Goal: Communication & Community: Answer question/provide support

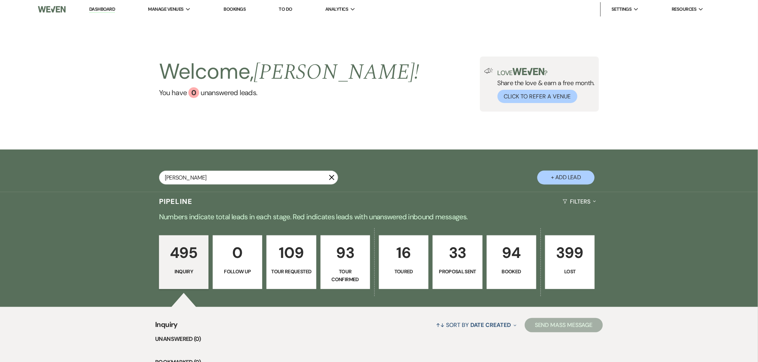
type input "[PERSON_NAME]"
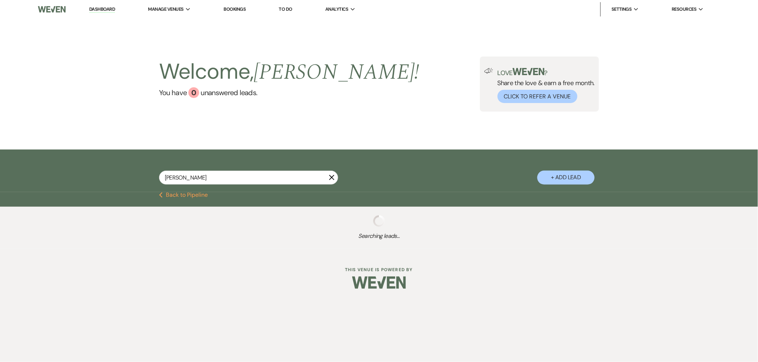
select select "4"
select select "8"
select select "3"
select select "4"
select select "8"
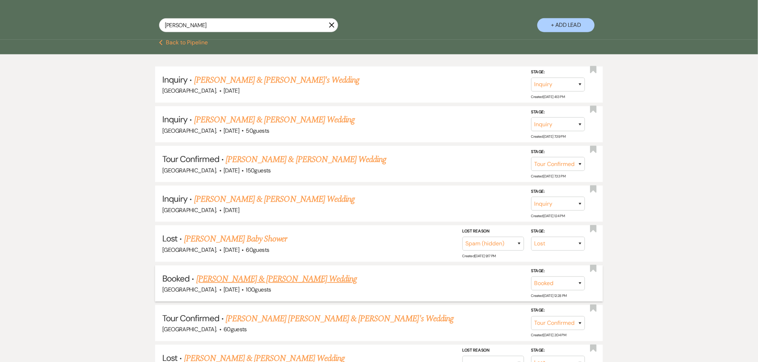
scroll to position [159, 0]
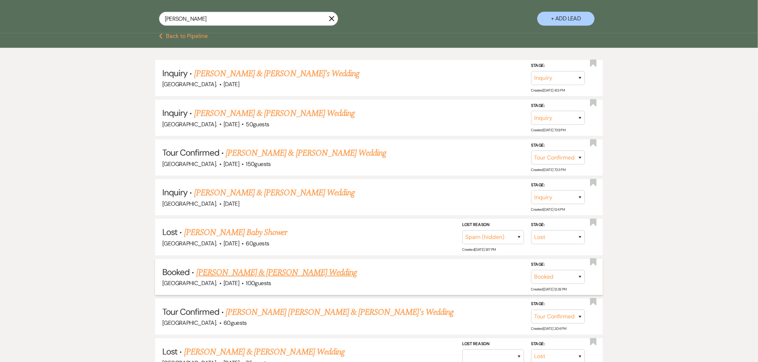
click at [237, 275] on link "[PERSON_NAME] & [PERSON_NAME] Wedding" at bounding box center [276, 272] width 160 height 13
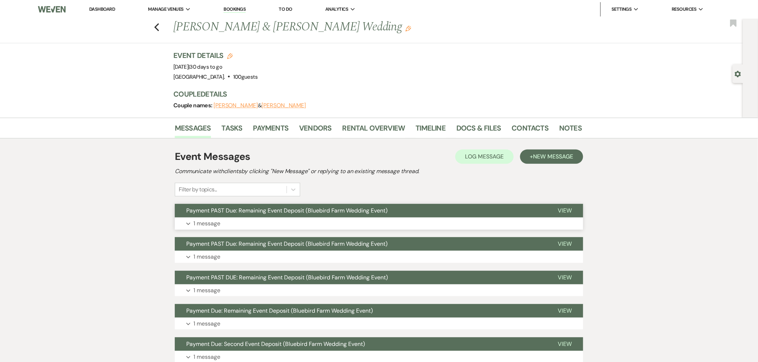
click at [281, 213] on span "Payment PAST Due: Remaining Event Deposit (Bluebird Farm Wedding Event)" at bounding box center [286, 211] width 201 height 8
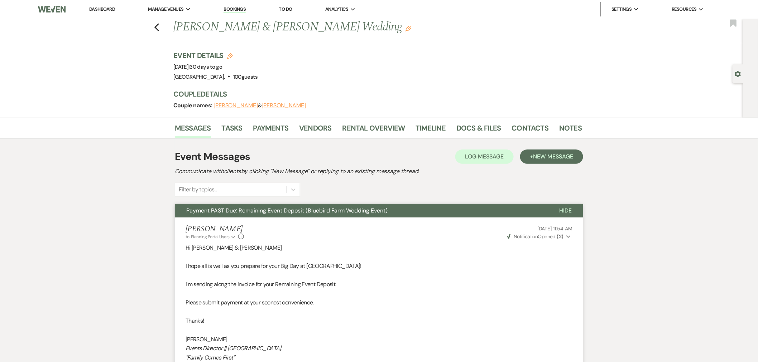
click at [281, 213] on span "Payment PAST Due: Remaining Event Deposit (Bluebird Farm Wedding Event)" at bounding box center [286, 211] width 201 height 8
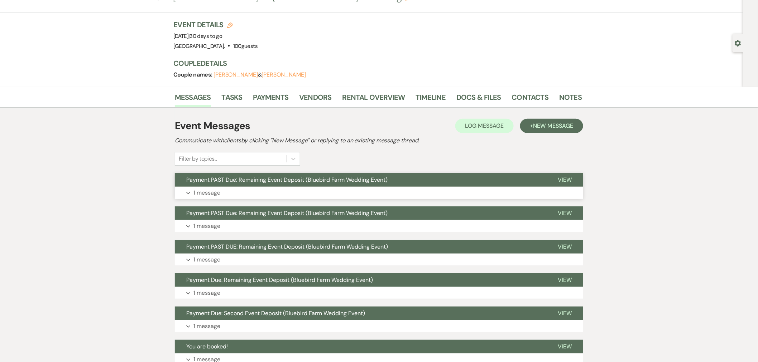
scroll to position [40, 0]
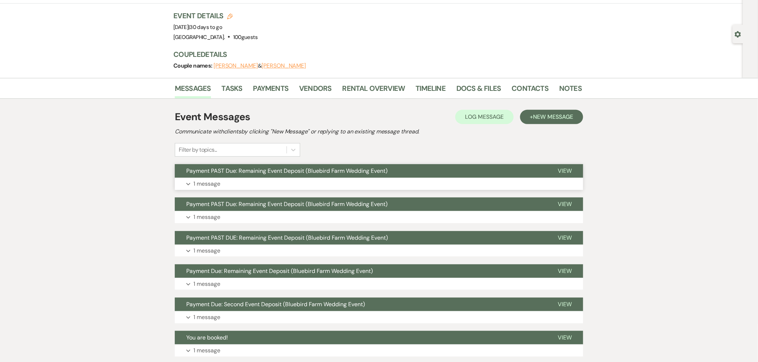
click at [309, 170] on span "Payment PAST Due: Remaining Event Deposit (Bluebird Farm Wedding Event)" at bounding box center [286, 171] width 201 height 8
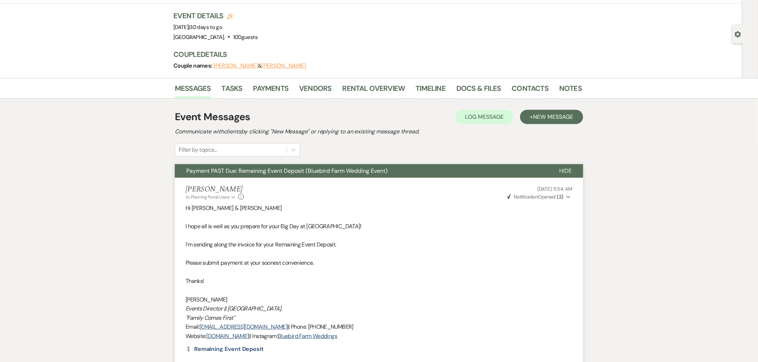
click at [560, 195] on strong "( 2 )" at bounding box center [560, 197] width 6 height 6
click at [410, 171] on button "Payment PAST Due: Remaining Event Deposit (Bluebird Farm Wedding Event)" at bounding box center [361, 171] width 373 height 14
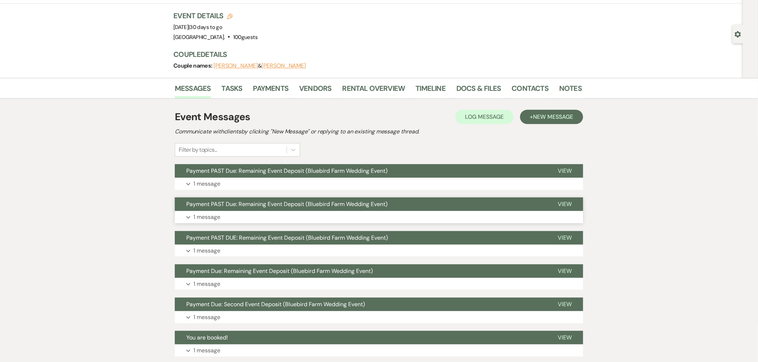
click at [352, 203] on span "Payment PAST Due: Remaining Event Deposit (Bluebird Farm Wedding Event)" at bounding box center [286, 204] width 201 height 8
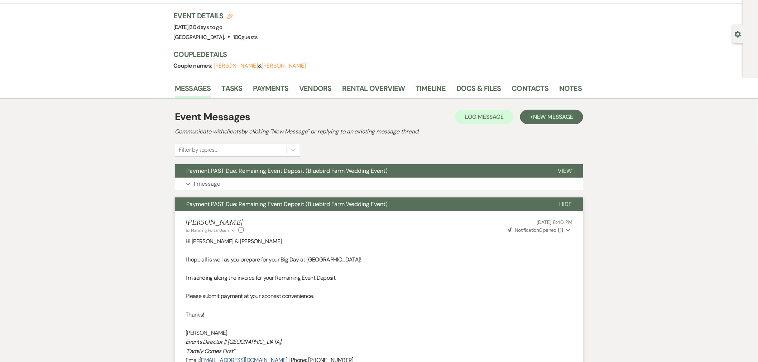
click at [352, 203] on span "Payment PAST Due: Remaining Event Deposit (Bluebird Farm Wedding Event)" at bounding box center [286, 204] width 201 height 8
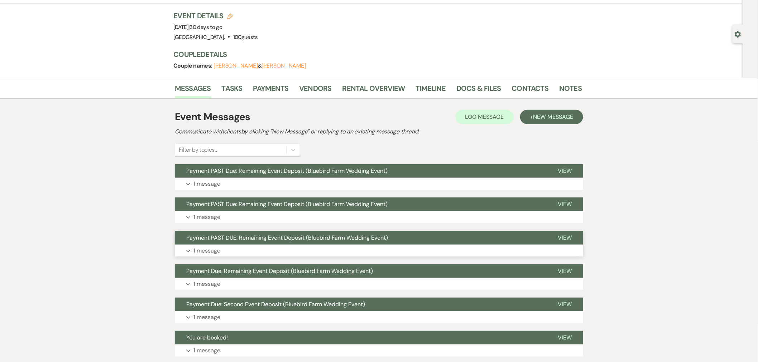
click at [344, 238] on span "Payment PAST DUE: Remaining Event Deposit (Bluebird Farm Wedding Event)" at bounding box center [287, 238] width 202 height 8
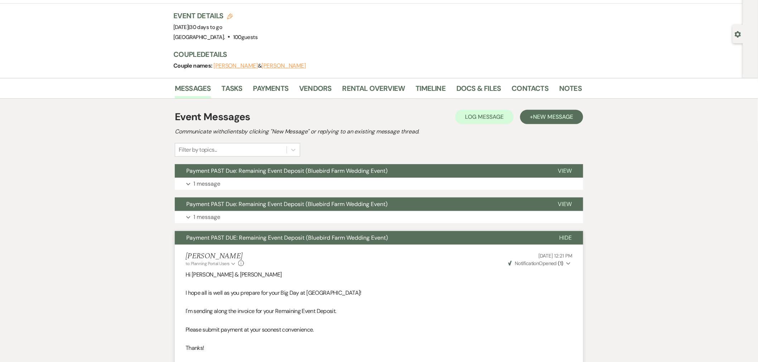
click at [344, 238] on span "Payment PAST DUE: Remaining Event Deposit (Bluebird Farm Wedding Event)" at bounding box center [287, 238] width 202 height 8
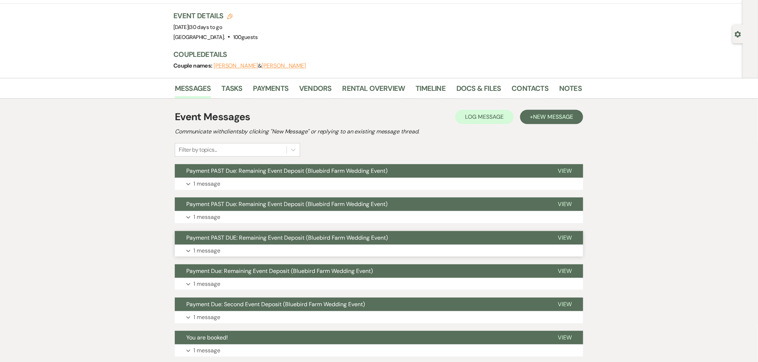
scroll to position [79, 0]
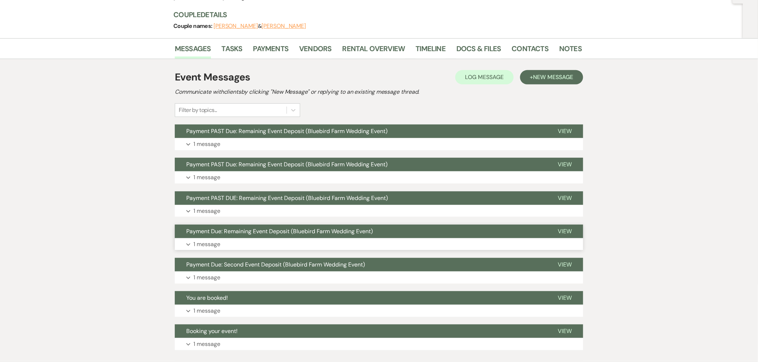
click at [344, 237] on button "Payment Due: Remaining Event Deposit (Bluebird Farm Wedding Event)" at bounding box center [360, 232] width 371 height 14
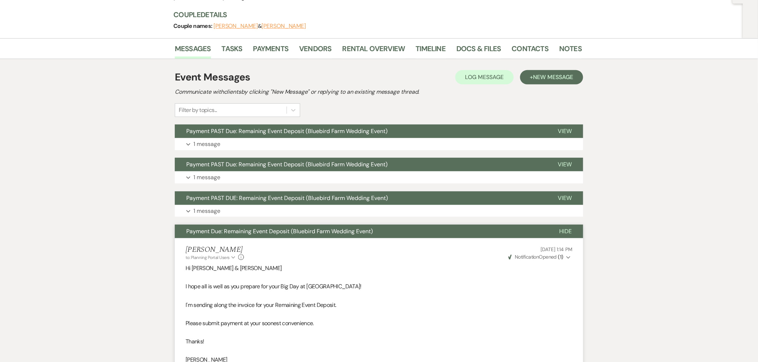
click at [344, 237] on button "Payment Due: Remaining Event Deposit (Bluebird Farm Wedding Event)" at bounding box center [361, 232] width 373 height 14
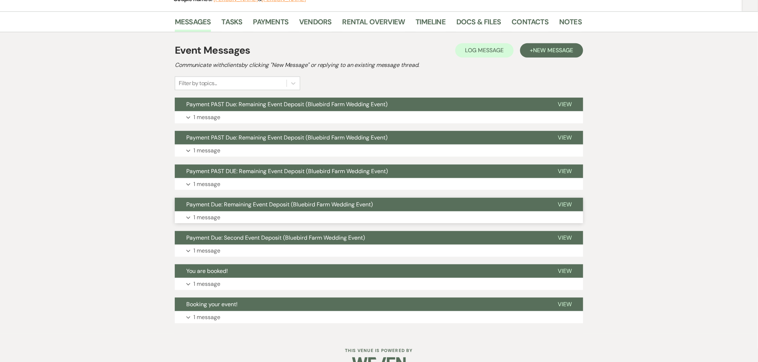
scroll to position [119, 0]
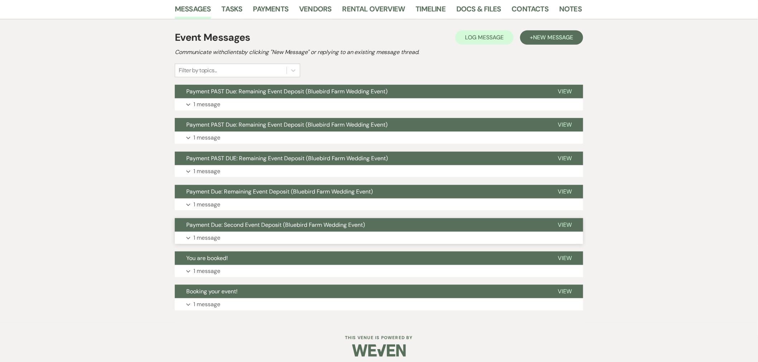
click at [340, 225] on span "Payment Due: Second Event Deposit (Bluebird Farm Wedding Event)" at bounding box center [275, 225] width 179 height 8
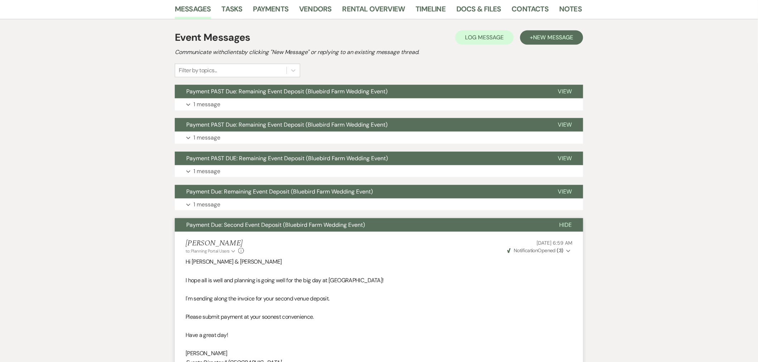
click at [340, 225] on span "Payment Due: Second Event Deposit (Bluebird Farm Wedding Event)" at bounding box center [275, 225] width 179 height 8
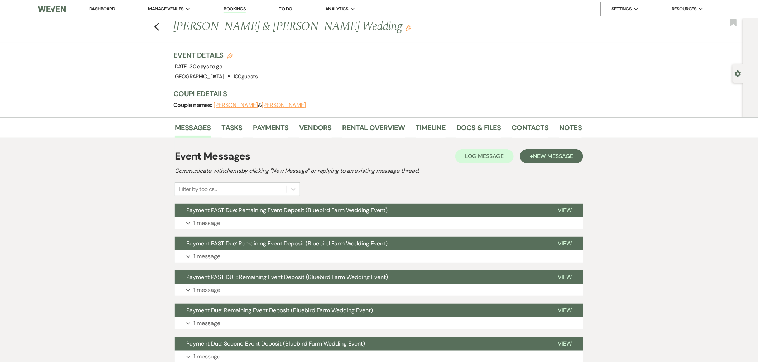
scroll to position [0, 0]
click at [270, 124] on link "Payments" at bounding box center [270, 130] width 35 height 16
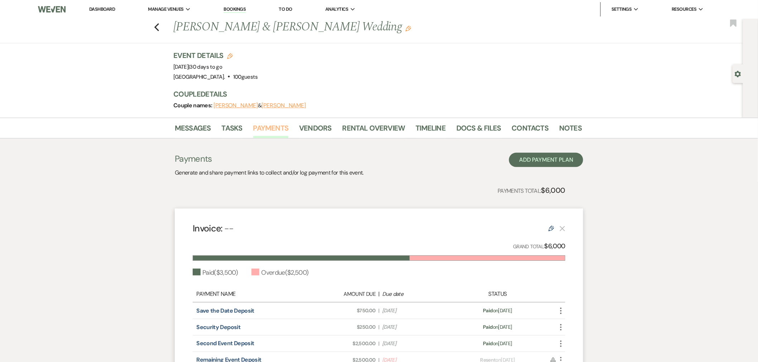
scroll to position [92, 0]
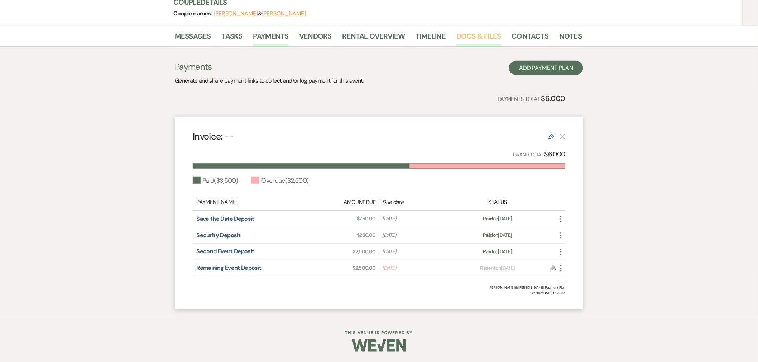
click at [480, 38] on link "Docs & Files" at bounding box center [478, 38] width 44 height 16
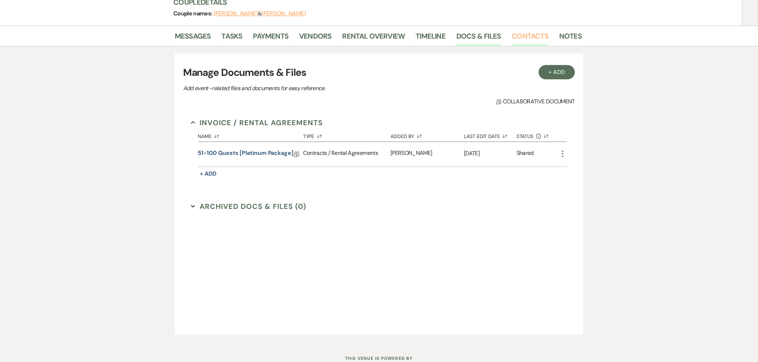
click at [531, 37] on link "Contacts" at bounding box center [530, 38] width 37 height 16
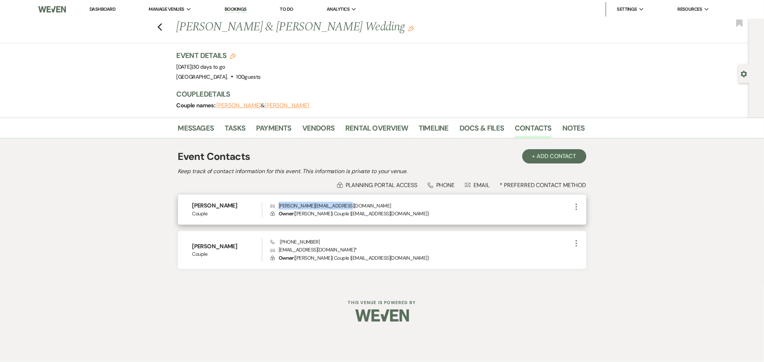
drag, startPoint x: 350, startPoint y: 206, endPoint x: 276, endPoint y: 208, distance: 73.8
click at [276, 208] on p "Envelope [PERSON_NAME][EMAIL_ADDRESS][DOMAIN_NAME]" at bounding box center [420, 206] width 301 height 8
copy p "[PERSON_NAME][EMAIL_ADDRESS][DOMAIN_NAME]"
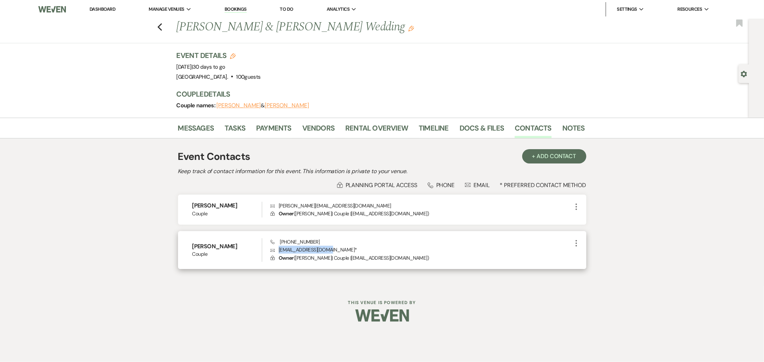
drag, startPoint x: 310, startPoint y: 250, endPoint x: 276, endPoint y: 251, distance: 34.4
click at [274, 251] on p "Envelope [EMAIL_ADDRESS][DOMAIN_NAME] *" at bounding box center [420, 250] width 301 height 8
copy p "[EMAIL_ADDRESS][DOMAIN_NAME]"
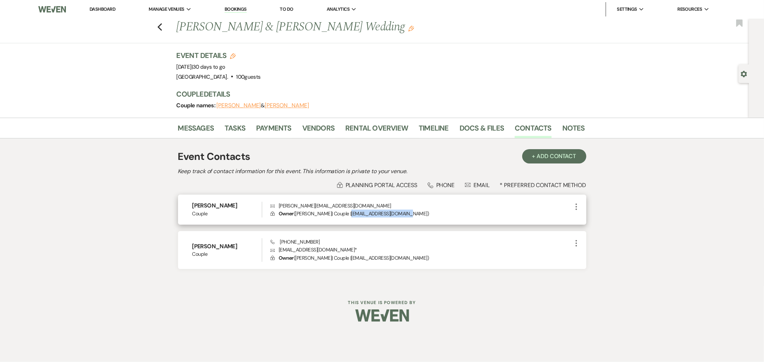
drag, startPoint x: 404, startPoint y: 215, endPoint x: 348, endPoint y: 211, distance: 56.0
click at [348, 211] on p "Lock Owner ( [PERSON_NAME] | Couple | [EMAIL_ADDRESS][DOMAIN_NAME] )" at bounding box center [420, 214] width 301 height 8
copy p "[EMAIL_ADDRESS][DOMAIN_NAME]"
click at [324, 126] on link "Vendors" at bounding box center [318, 130] width 32 height 16
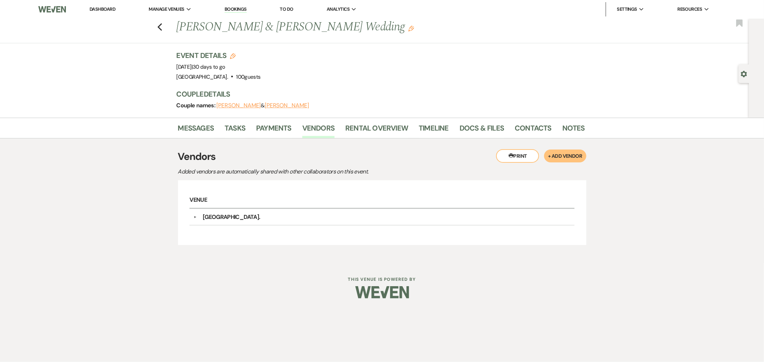
click at [291, 130] on li "Payments" at bounding box center [279, 129] width 46 height 17
click at [235, 126] on link "Tasks" at bounding box center [234, 130] width 21 height 16
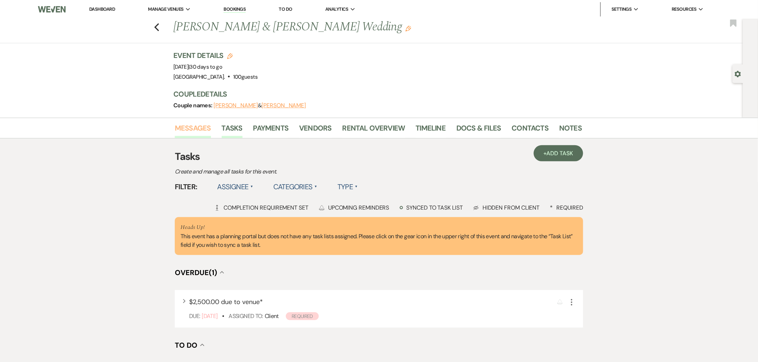
click at [194, 126] on link "Messages" at bounding box center [193, 130] width 36 height 16
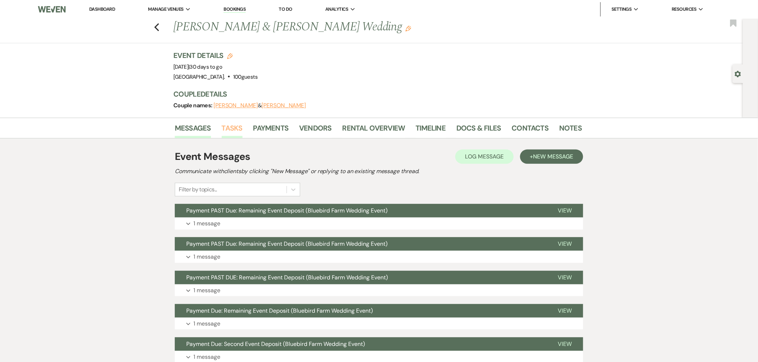
click at [237, 126] on link "Tasks" at bounding box center [232, 130] width 21 height 16
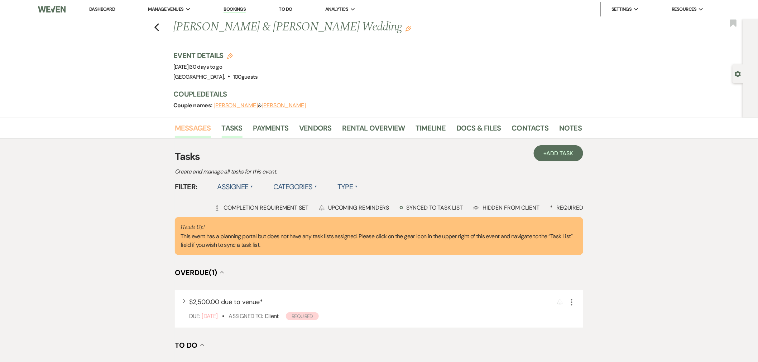
click at [194, 127] on link "Messages" at bounding box center [193, 130] width 36 height 16
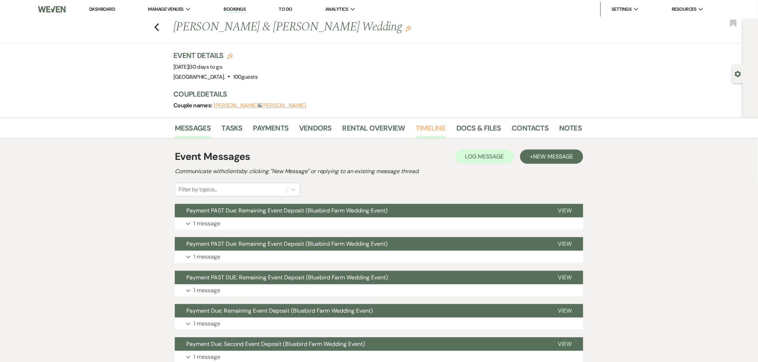
click at [426, 130] on link "Timeline" at bounding box center [431, 130] width 30 height 16
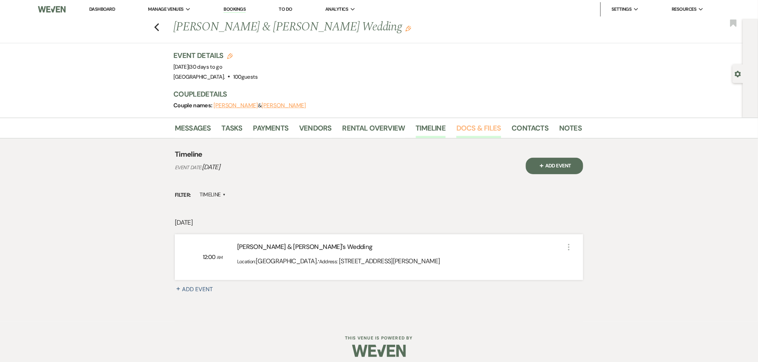
click at [468, 129] on link "Docs & Files" at bounding box center [478, 130] width 44 height 16
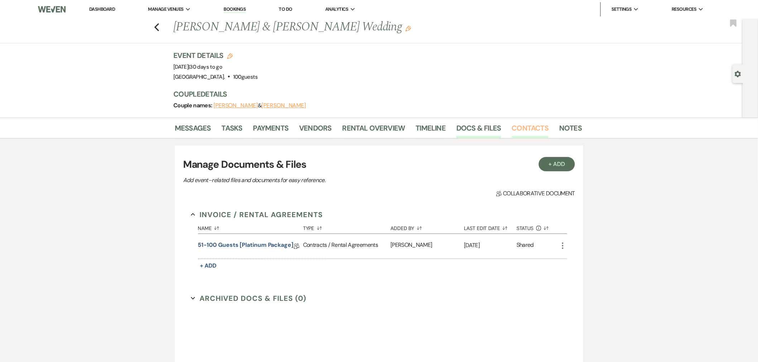
click at [512, 128] on link "Contacts" at bounding box center [530, 130] width 37 height 16
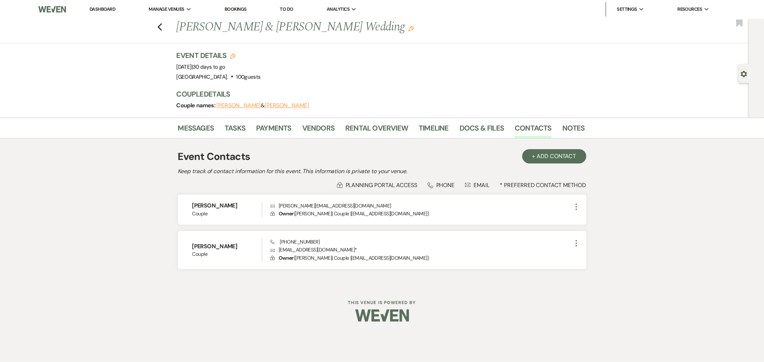
drag, startPoint x: 557, startPoint y: 128, endPoint x: 563, endPoint y: 127, distance: 5.7
click at [560, 128] on ul "Messages Tasks Payments Vendors Rental Overview Timeline Docs & Files Contacts …" at bounding box center [382, 129] width 408 height 17
click at [572, 126] on link "Notes" at bounding box center [573, 130] width 23 height 16
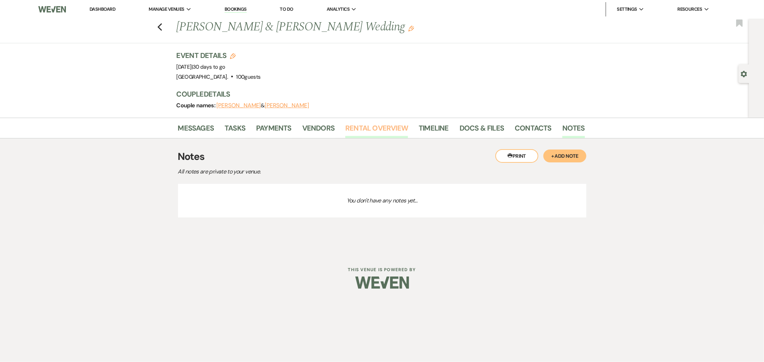
click at [353, 132] on link "Rental Overview" at bounding box center [376, 130] width 63 height 16
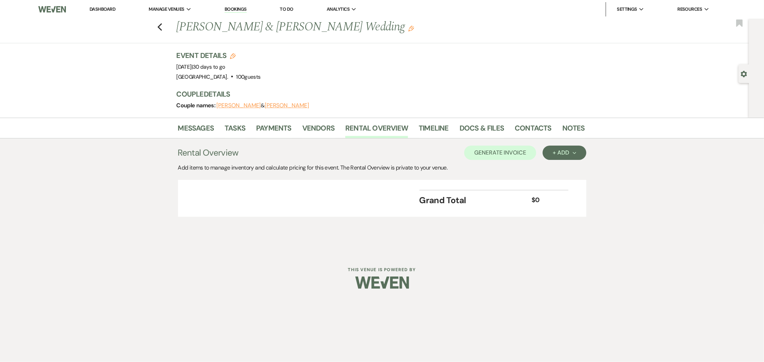
click at [296, 127] on li "Payments" at bounding box center [279, 129] width 46 height 17
click at [308, 128] on link "Vendors" at bounding box center [318, 130] width 32 height 16
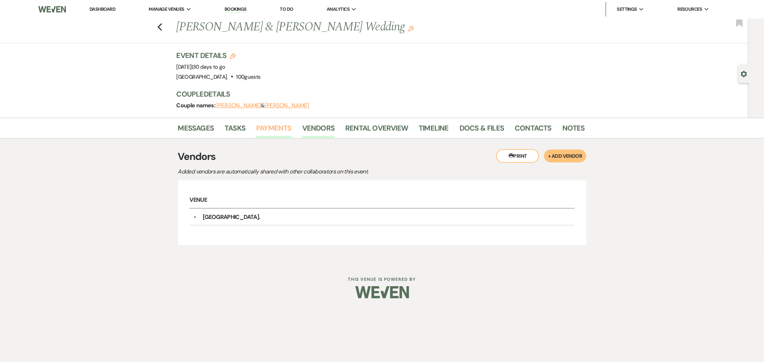
click at [274, 126] on link "Payments" at bounding box center [273, 130] width 35 height 16
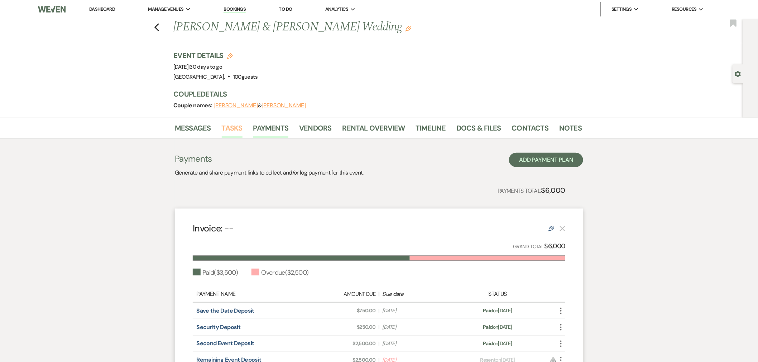
click at [231, 127] on link "Tasks" at bounding box center [232, 130] width 21 height 16
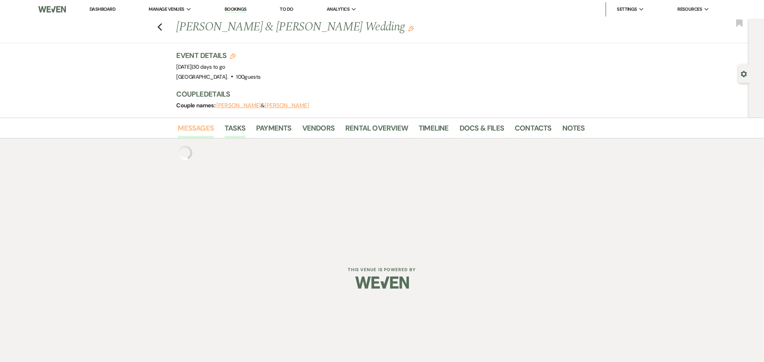
click at [203, 130] on link "Messages" at bounding box center [196, 130] width 36 height 16
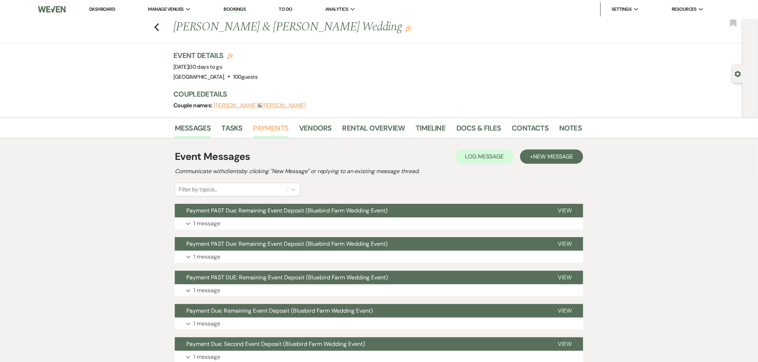
click at [266, 125] on link "Payments" at bounding box center [270, 130] width 35 height 16
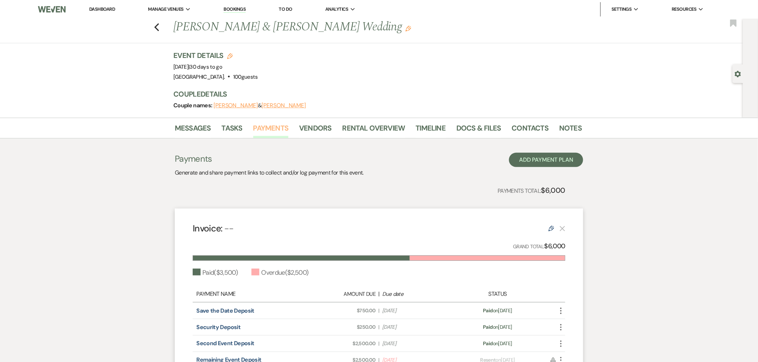
scroll to position [40, 0]
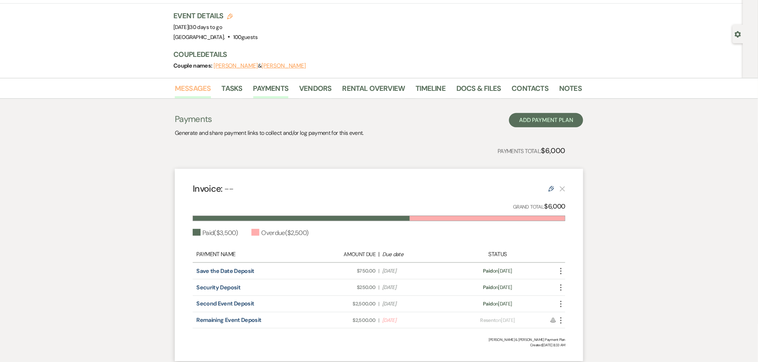
click at [189, 91] on link "Messages" at bounding box center [193, 91] width 36 height 16
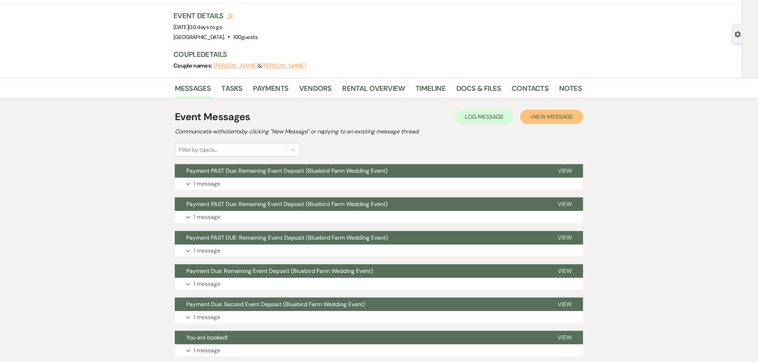
click at [552, 116] on span "New Message" at bounding box center [553, 117] width 40 height 8
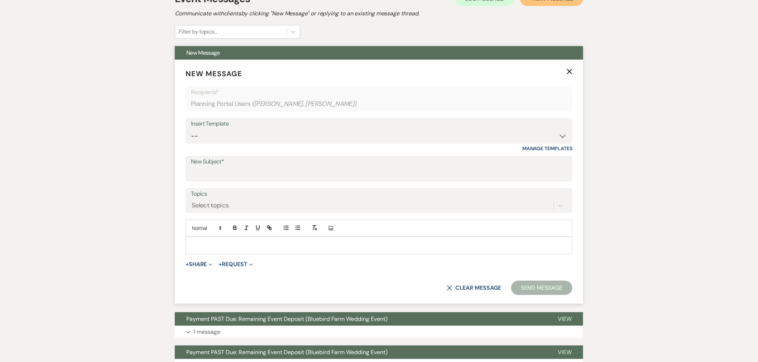
scroll to position [159, 0]
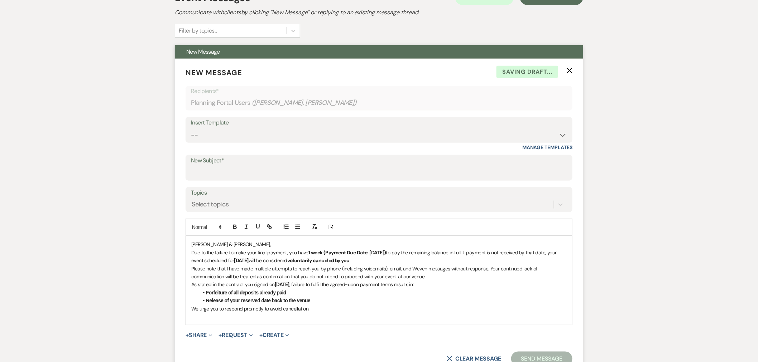
click at [192, 251] on span "Due to the failure to make your final payment, you have" at bounding box center [249, 253] width 117 height 6
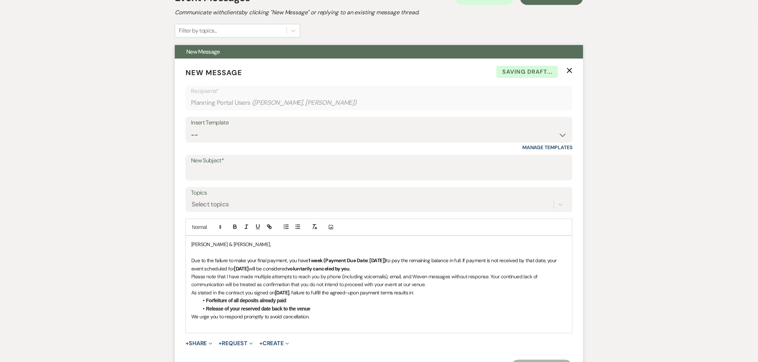
click at [192, 294] on p "As stated in the contract you signed on [DATE] , failure to fulfill the agreed-…" at bounding box center [378, 293] width 375 height 8
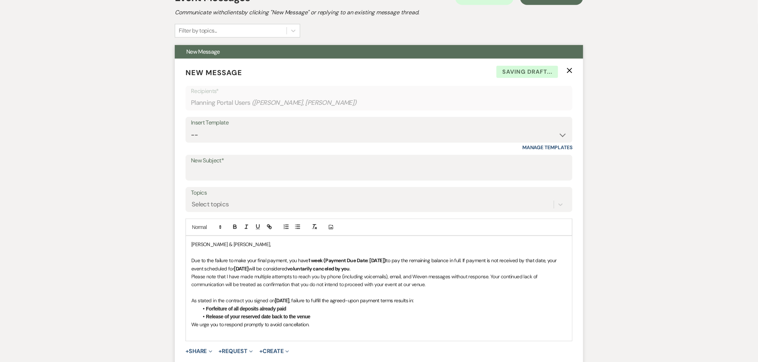
click at [192, 277] on p "Please note that I have made multiple attempts to reach you by phone (including…" at bounding box center [378, 281] width 375 height 16
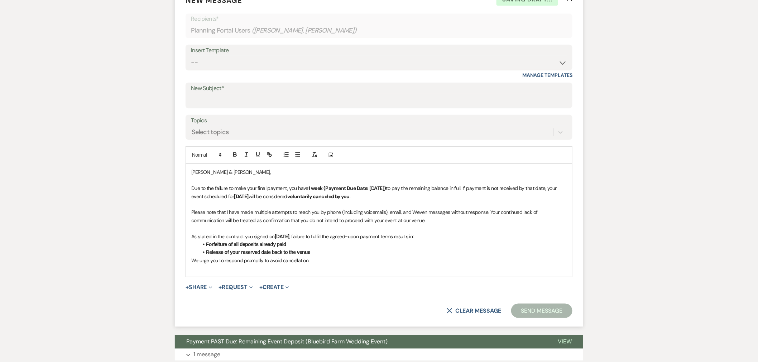
scroll to position [278, 0]
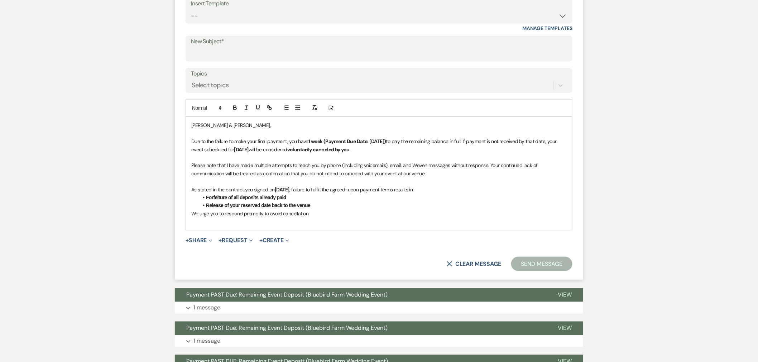
click at [192, 213] on span "We urge you to respond promptly to avoid cancellation." at bounding box center [250, 214] width 118 height 6
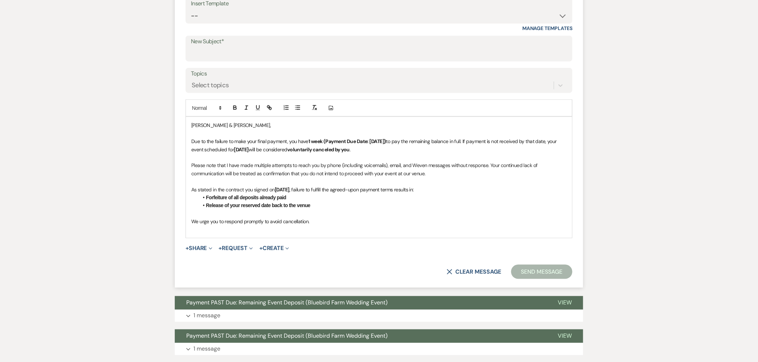
click at [208, 233] on p at bounding box center [378, 230] width 375 height 8
drag, startPoint x: 208, startPoint y: 233, endPoint x: 199, endPoint y: 227, distance: 10.9
drag, startPoint x: 199, startPoint y: 227, endPoint x: 243, endPoint y: 248, distance: 48.7
click at [243, 248] on button "+ Request Expand" at bounding box center [236, 249] width 34 height 6
click at [204, 249] on button "+ Share Expand" at bounding box center [198, 249] width 27 height 6
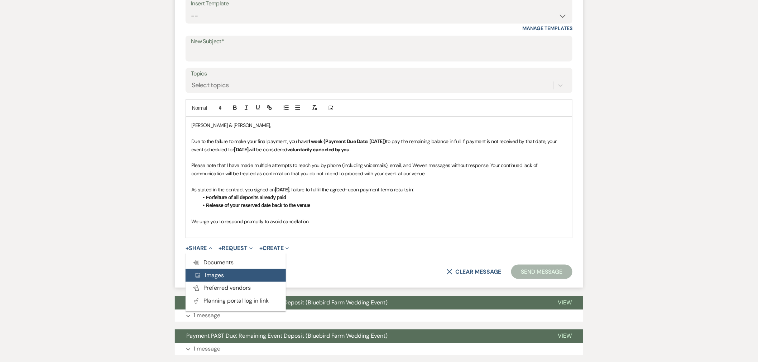
click at [213, 274] on span "Add Photo Images" at bounding box center [209, 276] width 30 height 8
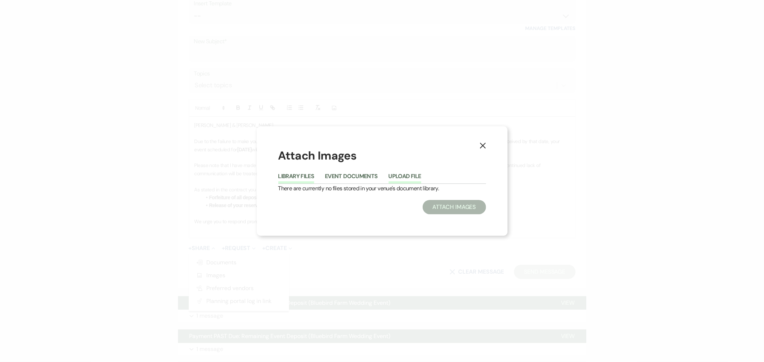
click at [403, 180] on button "Upload File" at bounding box center [404, 179] width 33 height 10
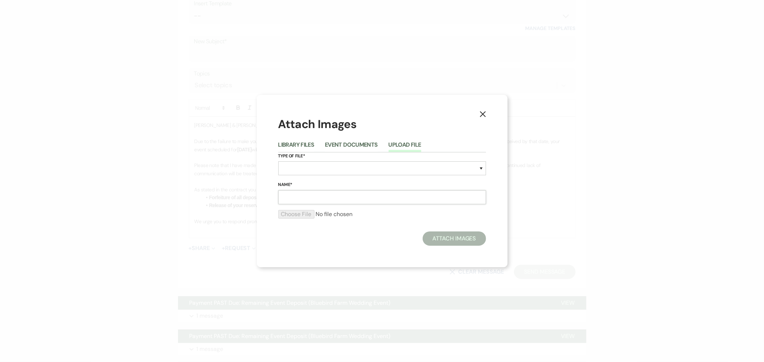
click at [318, 200] on input "Name*" at bounding box center [382, 197] width 208 height 14
click at [300, 170] on select "Special Event Insurance Vendor Certificate of Insurance Contracts / Rental Agre…" at bounding box center [382, 168] width 208 height 14
click at [307, 195] on input "Name*" at bounding box center [382, 197] width 208 height 14
type input "Cancellation Policy"
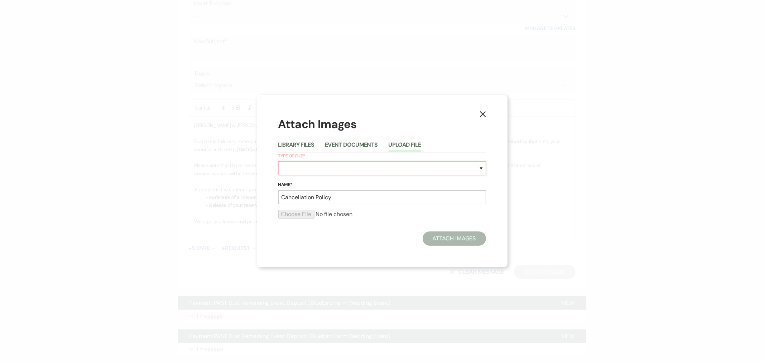
click at [304, 173] on select "Special Event Insurance Vendor Certificate of Insurance Contracts / Rental Agre…" at bounding box center [382, 168] width 208 height 14
select select "10"
click at [278, 161] on select "Special Event Insurance Vendor Certificate of Insurance Contracts / Rental Agre…" at bounding box center [382, 168] width 208 height 14
click at [449, 236] on button "Attach Images" at bounding box center [453, 239] width 63 height 14
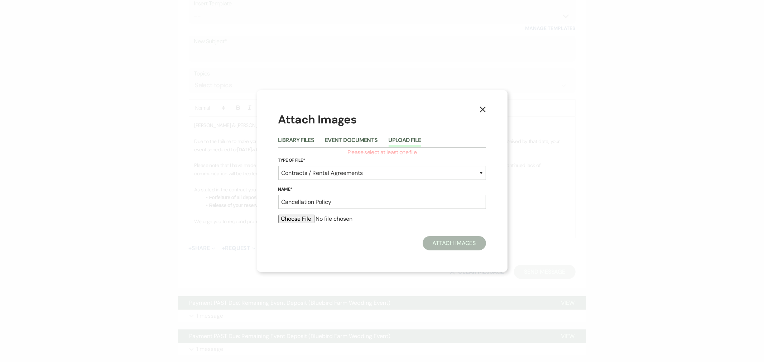
click at [294, 220] on input "file" at bounding box center [382, 219] width 208 height 9
type input "C:\fakepath\Screenshot [DATE] 192408.png"
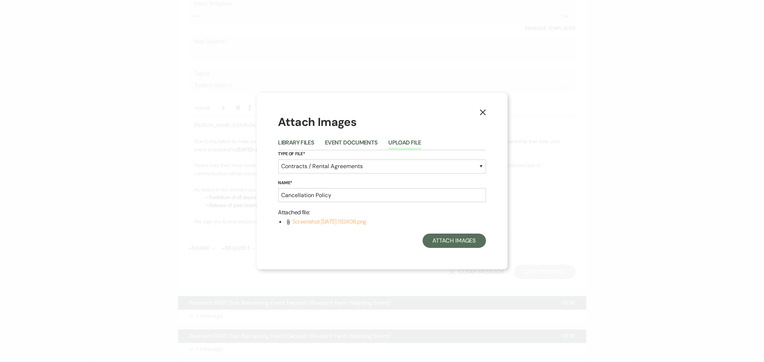
click at [332, 223] on span "Screenshot [DATE] 192408.png" at bounding box center [329, 222] width 74 height 8
click at [335, 224] on span "Screenshot [DATE] 192408.png" at bounding box center [329, 222] width 74 height 8
click at [312, 223] on span "Screenshot [DATE] 192408.png" at bounding box center [329, 222] width 74 height 8
click at [311, 222] on span "Screenshot [DATE] 192408.png" at bounding box center [329, 222] width 74 height 8
click at [456, 245] on button "Attach Images" at bounding box center [453, 241] width 63 height 14
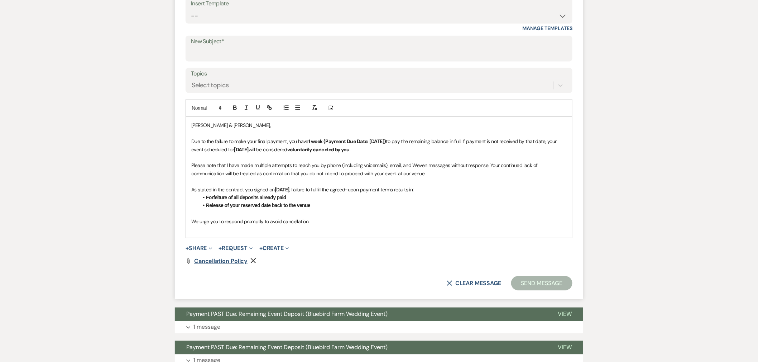
click at [210, 261] on span "Cancellation Policy" at bounding box center [220, 261] width 53 height 8
drag, startPoint x: 658, startPoint y: 208, endPoint x: 632, endPoint y: 201, distance: 26.4
click at [658, 208] on div "Messages Tasks Payments Vendors Rental Overview Timeline Docs & Files Contacts …" at bounding box center [379, 192] width 758 height 705
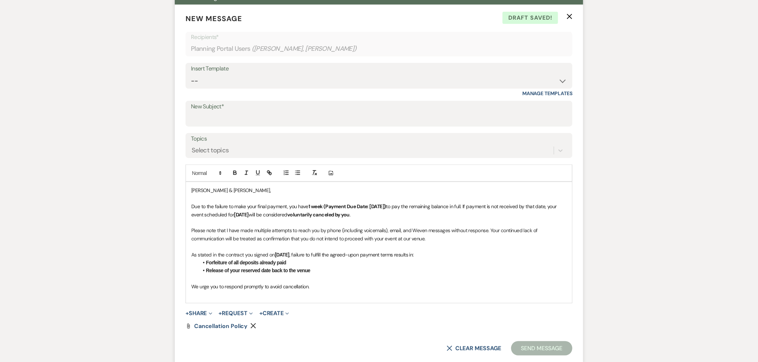
scroll to position [199, 0]
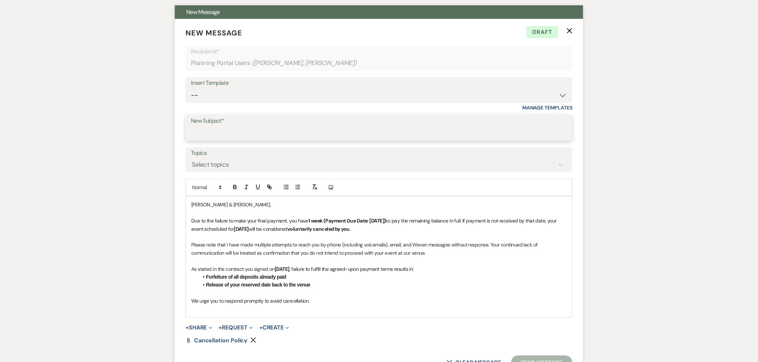
click at [210, 131] on input "New Subject*" at bounding box center [379, 133] width 376 height 14
paste input "Final Notice- Payment Default and Event Cancellation"
type input "Final Notice- Payment Default and Event Cancellation"
click at [332, 295] on p at bounding box center [378, 293] width 375 height 8
click at [202, 310] on p at bounding box center [378, 309] width 375 height 8
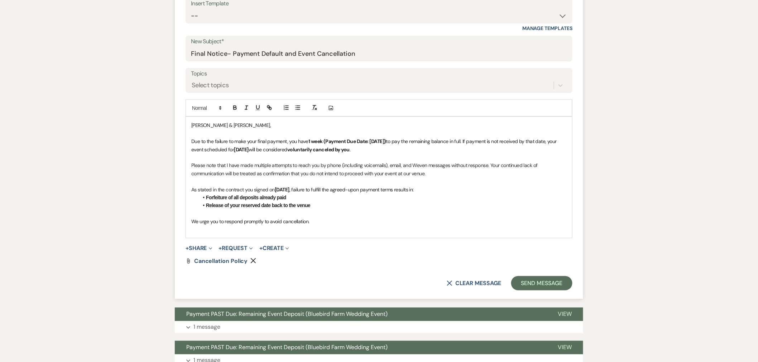
scroll to position [318, 0]
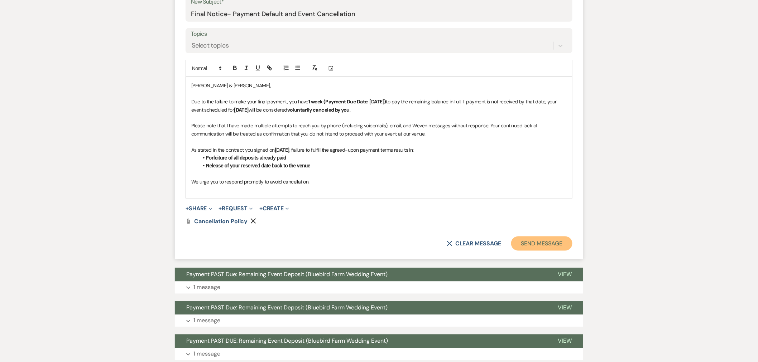
click at [547, 245] on button "Send Message" at bounding box center [541, 244] width 61 height 14
